Goal: Task Accomplishment & Management: Manage account settings

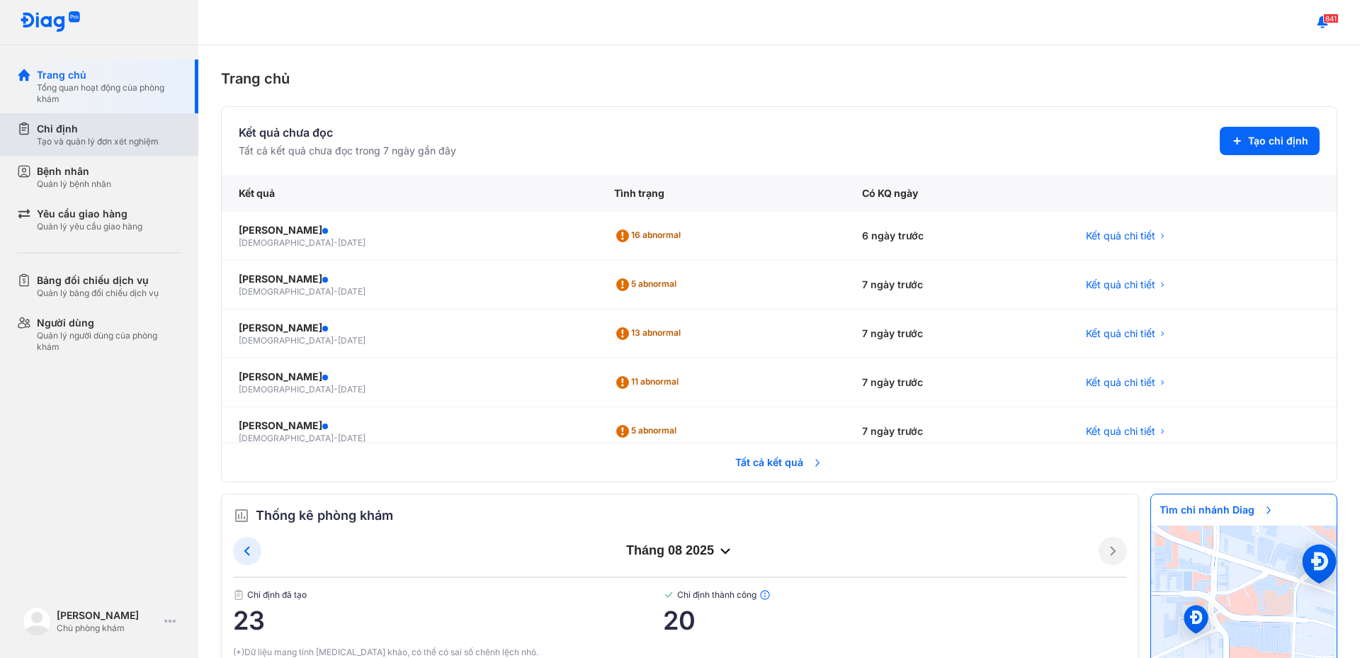
click at [112, 139] on div "Tạo và quản lý đơn xét nghiệm" at bounding box center [98, 141] width 122 height 11
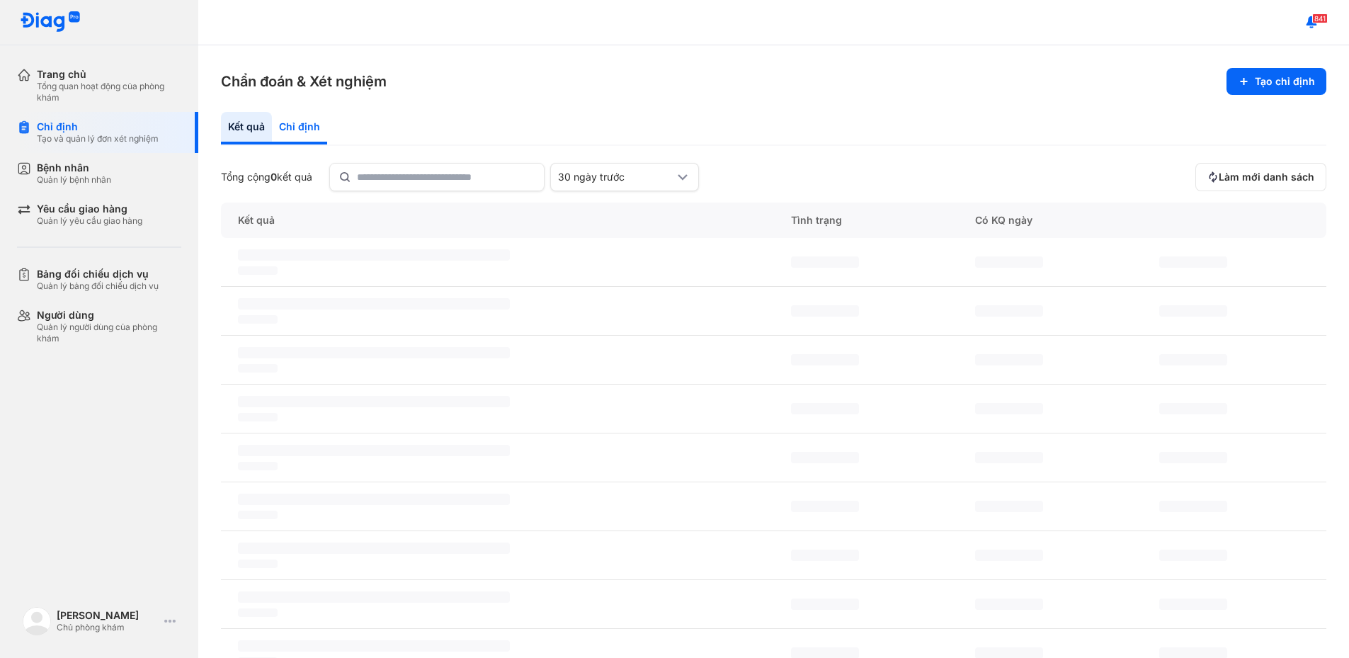
click at [307, 136] on div "Chỉ định" at bounding box center [299, 128] width 55 height 33
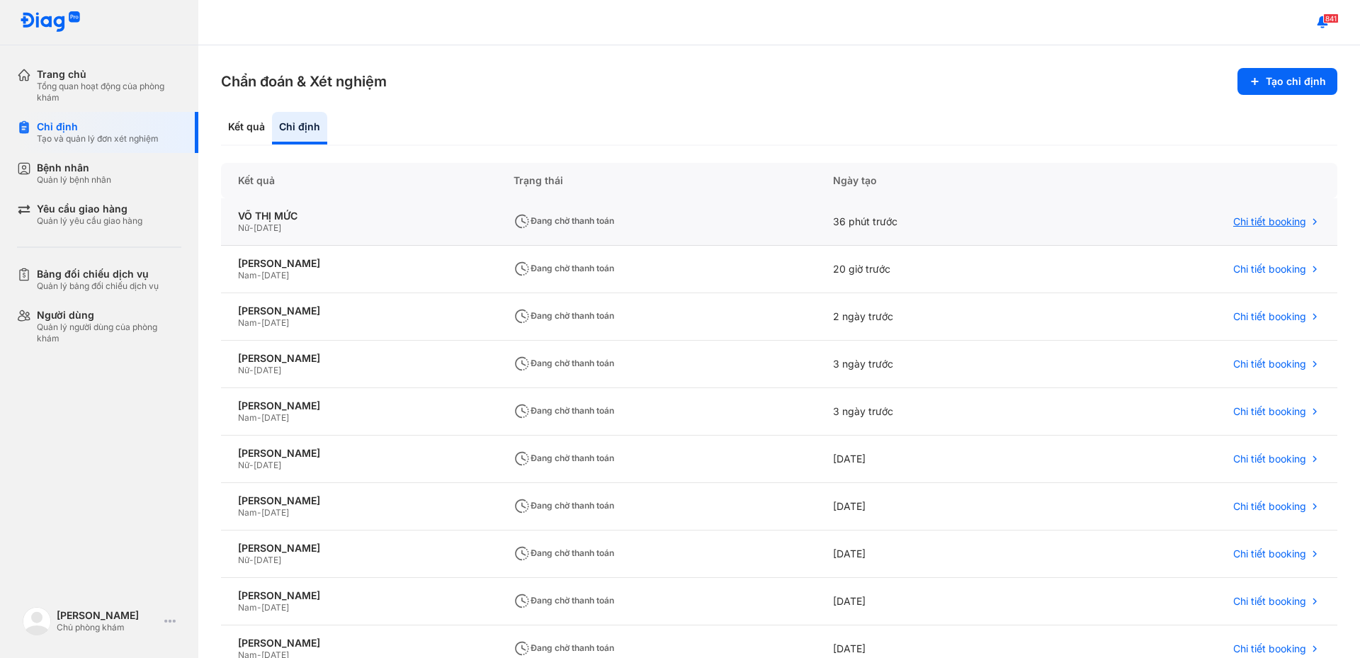
click at [1243, 220] on span "Chi tiết booking" at bounding box center [1269, 221] width 73 height 13
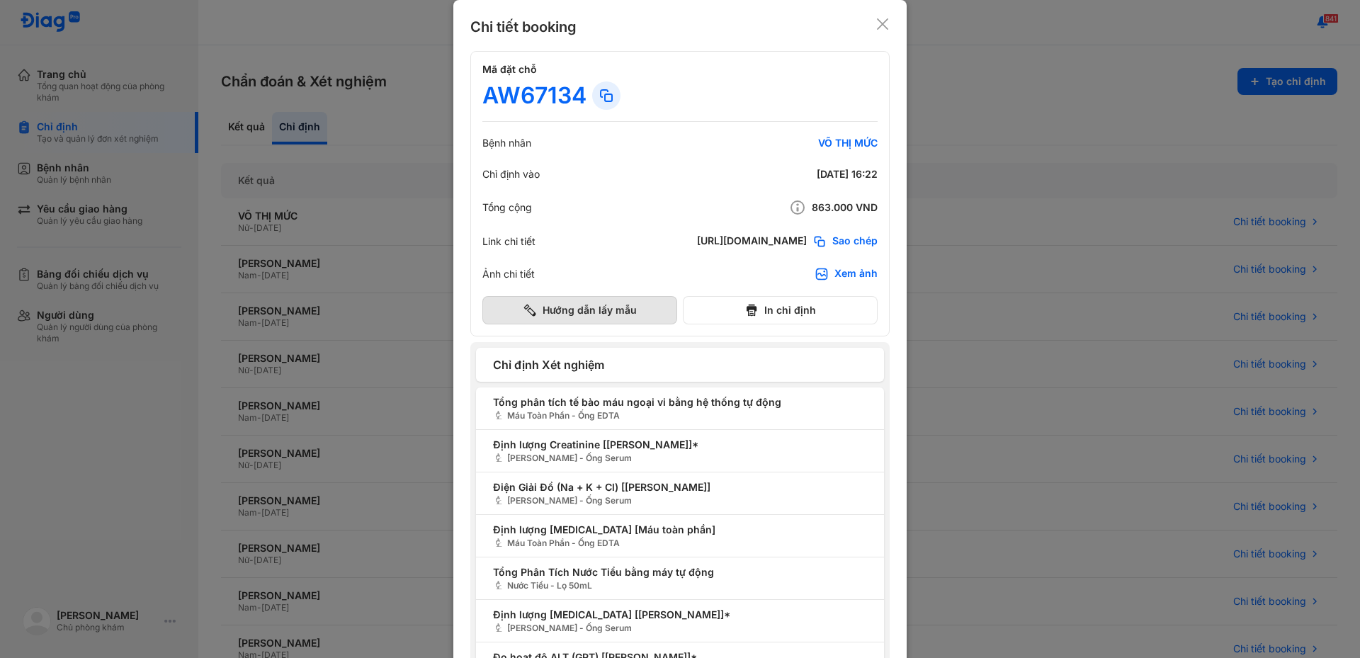
click at [627, 308] on button "Hướng dẫn lấy mẫu" at bounding box center [579, 310] width 195 height 28
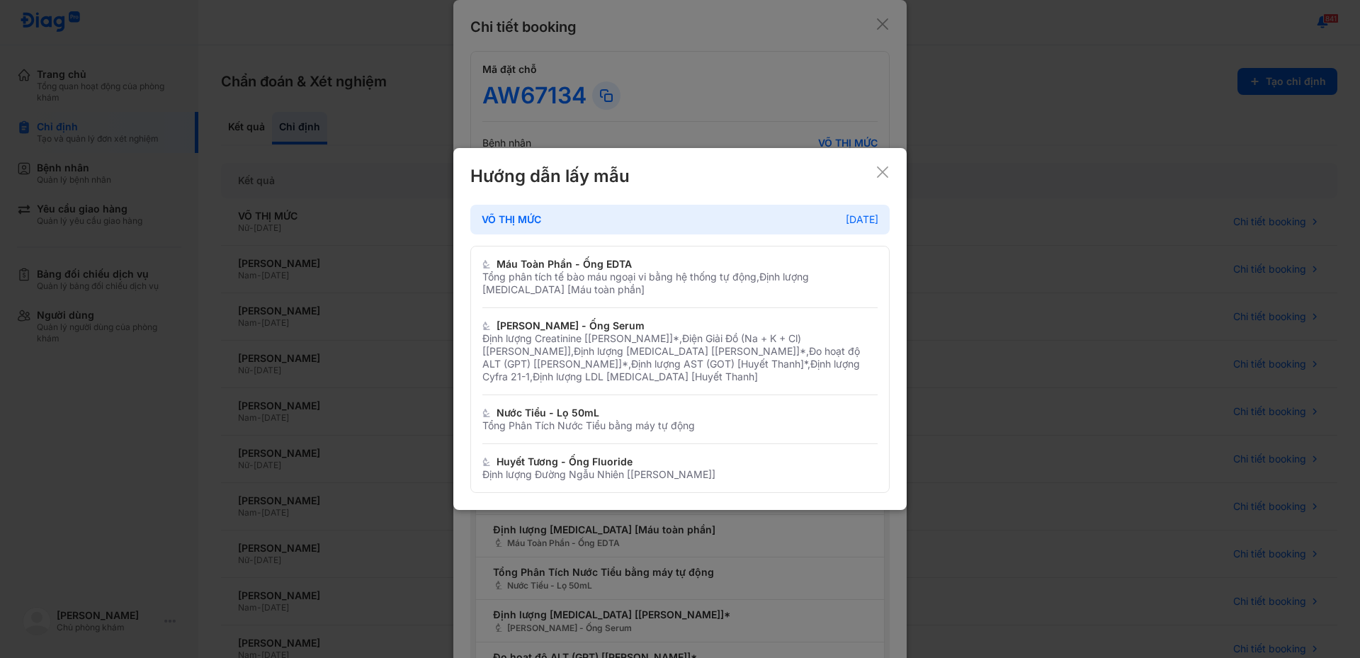
click at [888, 173] on icon at bounding box center [882, 172] width 14 height 14
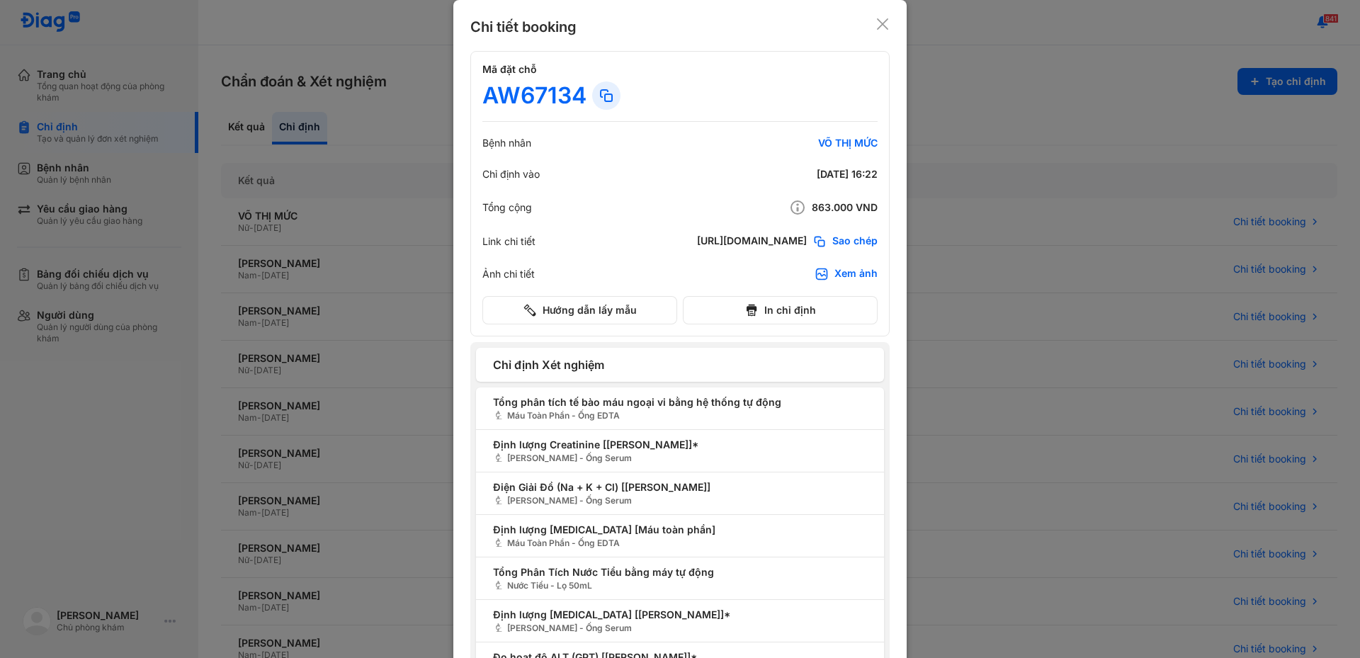
click at [878, 33] on div "Chi tiết booking" at bounding box center [679, 27] width 419 height 20
click at [880, 31] on div "Chi tiết booking" at bounding box center [679, 27] width 419 height 20
click at [996, 416] on div at bounding box center [680, 329] width 1360 height 658
